Goal: Task Accomplishment & Management: Manage account settings

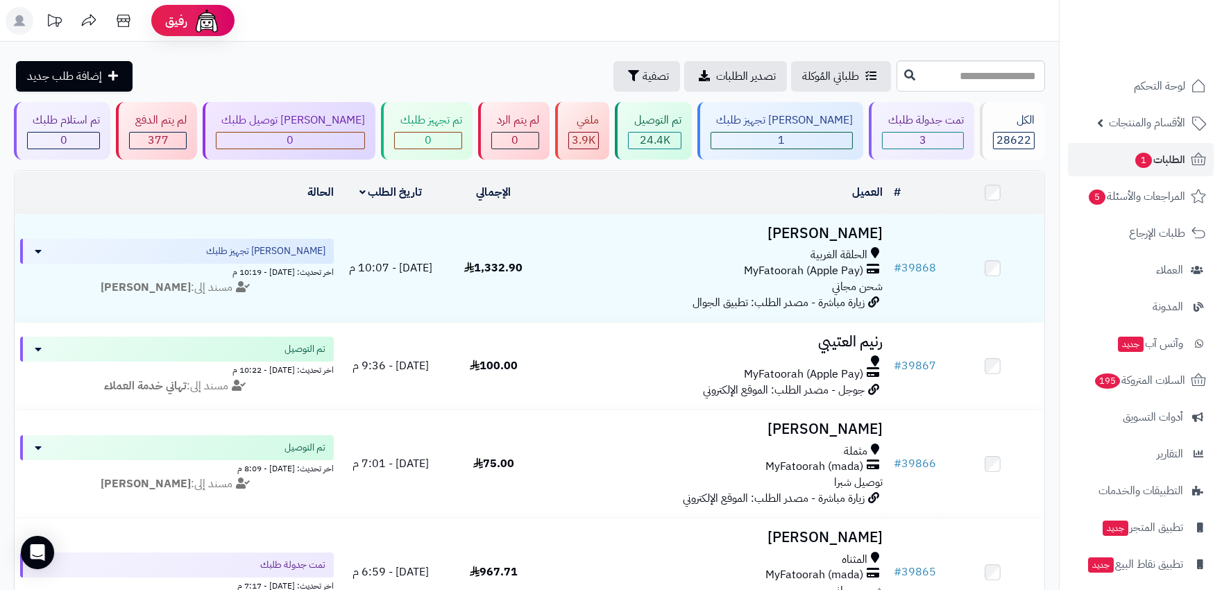
drag, startPoint x: 18, startPoint y: 16, endPoint x: 35, endPoint y: 45, distance: 33.9
click at [18, 16] on icon at bounding box center [19, 20] width 11 height 11
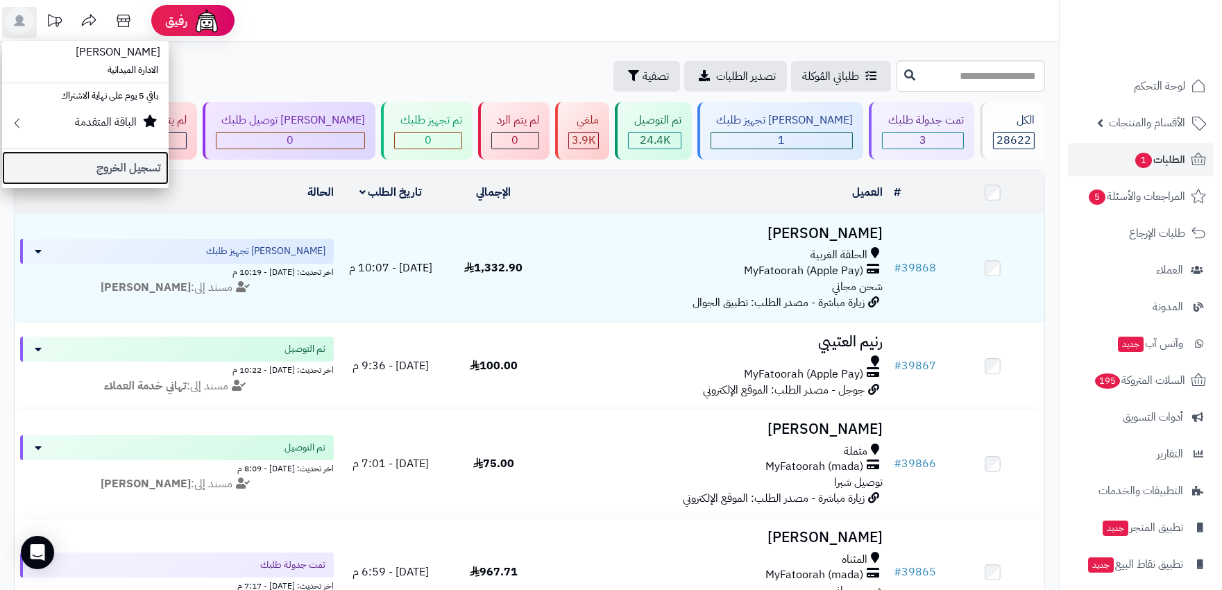
click at [71, 169] on link "تسجيل الخروج" at bounding box center [85, 167] width 167 height 33
